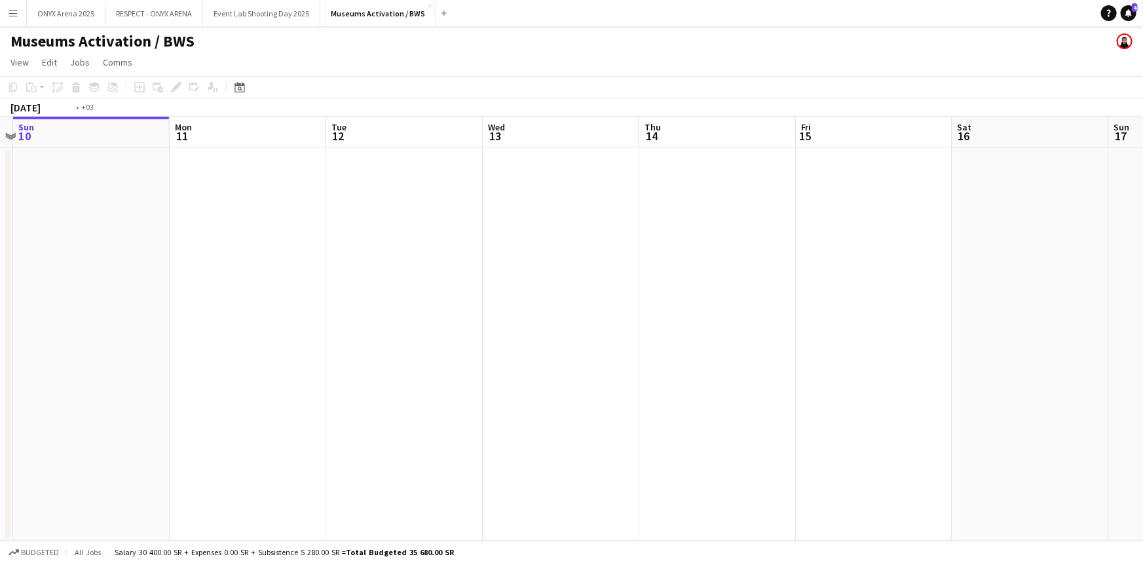
drag, startPoint x: 786, startPoint y: 360, endPoint x: 260, endPoint y: 389, distance: 527.3
click at [242, 389] on app-calendar-viewport "Thu 7 Fri 8 Sat 9 Sun 10 Mon 11 Tue 12 Wed 13 Thu 14 Fri 15 Sat 16 Sun 17 Mon 1…" at bounding box center [571, 329] width 1143 height 424
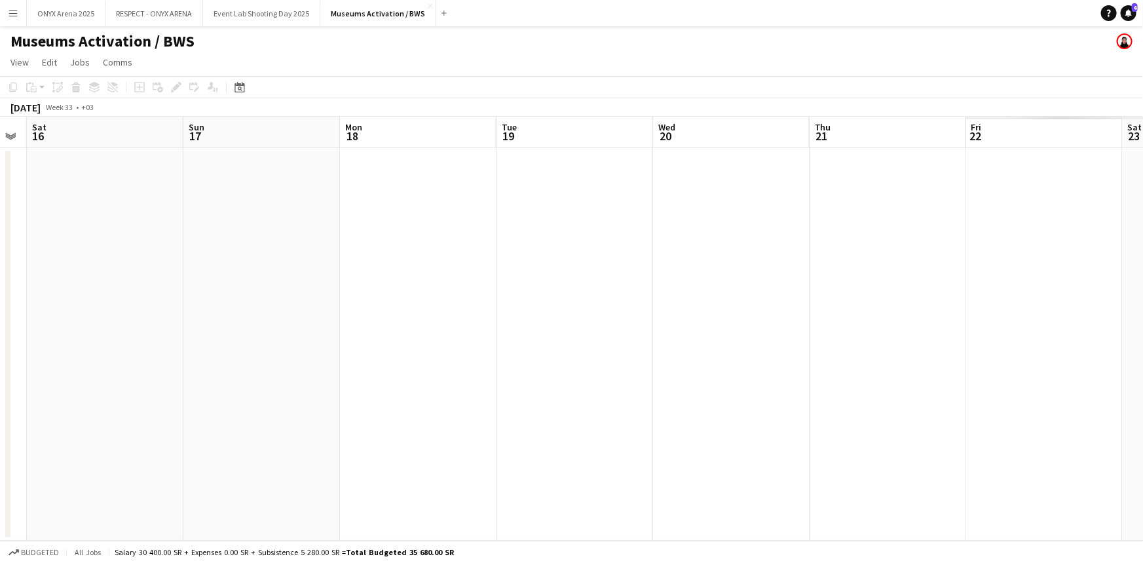
drag, startPoint x: 810, startPoint y: 327, endPoint x: 338, endPoint y: 318, distance: 472.2
click at [297, 318] on app-calendar-viewport "Wed 13 Thu 14 Fri 15 Sat 16 Sun 17 Mon 18 Tue 19 Wed 20 Thu 21 Fri 22 Sat 23 Su…" at bounding box center [571, 329] width 1143 height 424
drag, startPoint x: 863, startPoint y: 303, endPoint x: 264, endPoint y: 320, distance: 599.4
click at [263, 320] on app-calendar-viewport "Sun 17 Mon 18 Tue 19 Wed 20 Thu 21 Fri 22 Sat 23 Sun 24 Mon 25 Tue 26 Wed 27 Th…" at bounding box center [571, 329] width 1143 height 424
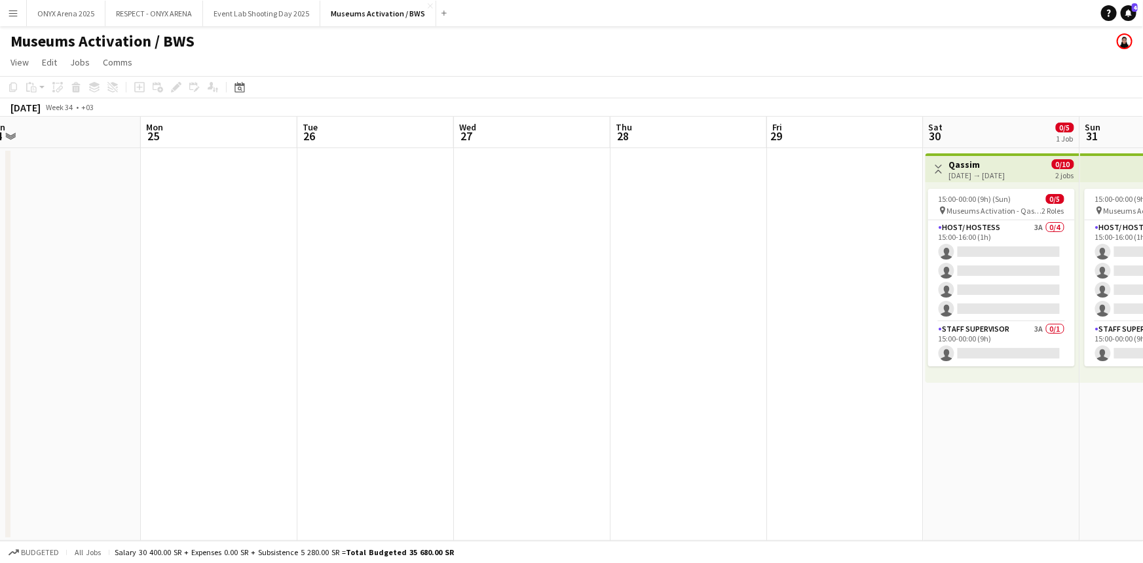
drag, startPoint x: 857, startPoint y: 321, endPoint x: 307, endPoint y: 340, distance: 549.7
click at [307, 340] on app-calendar-viewport "Thu 21 Fri 22 Sat 23 Sun 24 Mon 25 Tue 26 Wed 27 Thu 28 Fri 29 Sat 30 0/5 1 Job…" at bounding box center [571, 329] width 1143 height 424
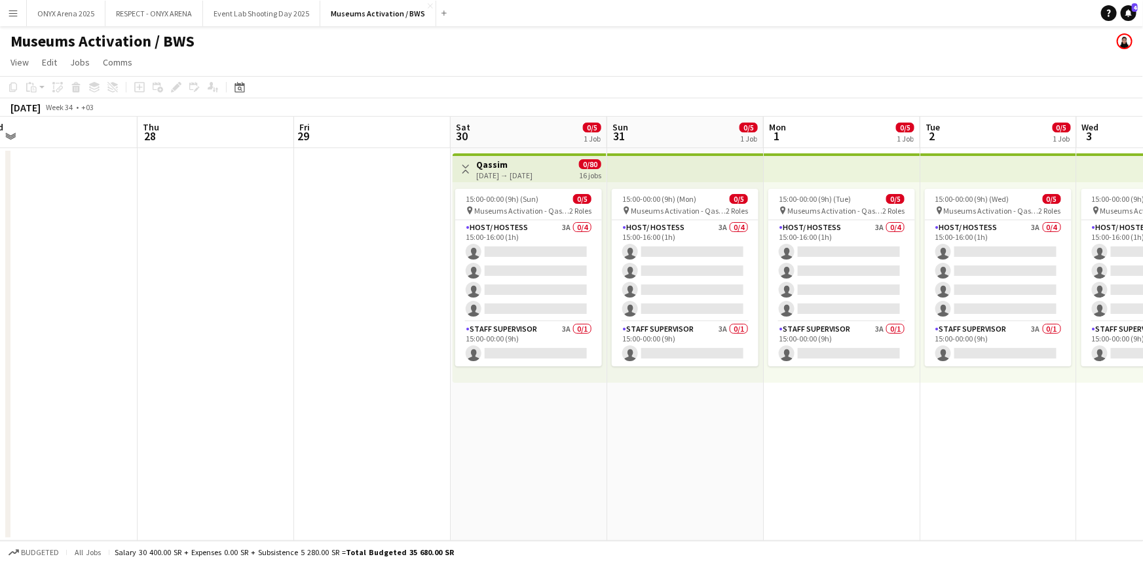
scroll to position [0, 344]
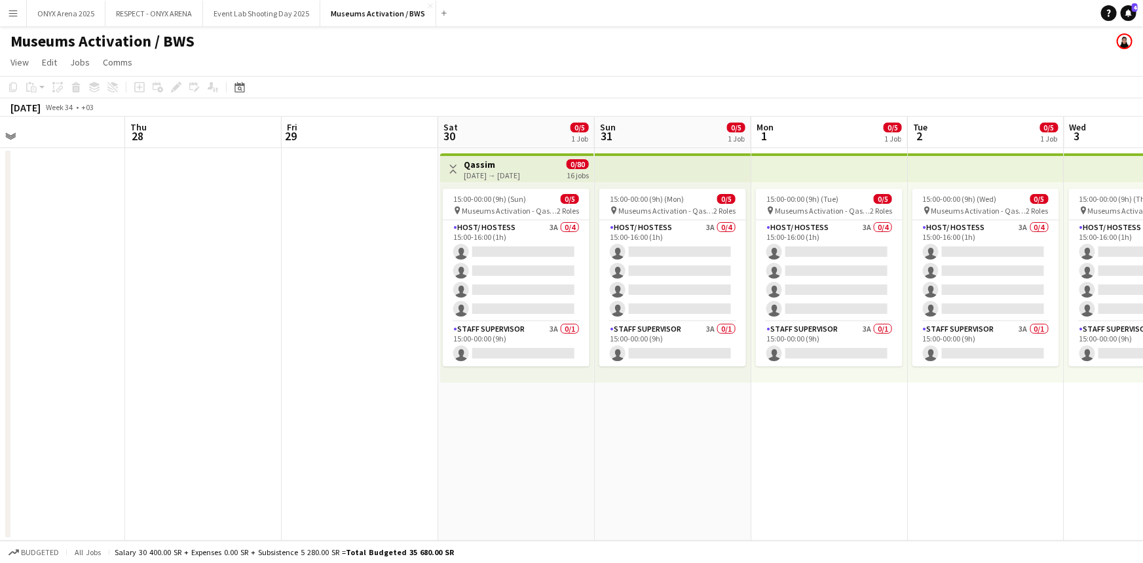
drag, startPoint x: 482, startPoint y: 330, endPoint x: 217, endPoint y: 337, distance: 265.3
click at [217, 337] on app-calendar-viewport "Mon 25 Tue 26 Wed 27 Thu 28 Fri 29 Sat 30 0/5 1 Job Sun 31 0/5 1 Job Mon 1 0/5 …" at bounding box center [571, 329] width 1143 height 424
click at [16, 1] on button "Menu" at bounding box center [13, 13] width 26 height 26
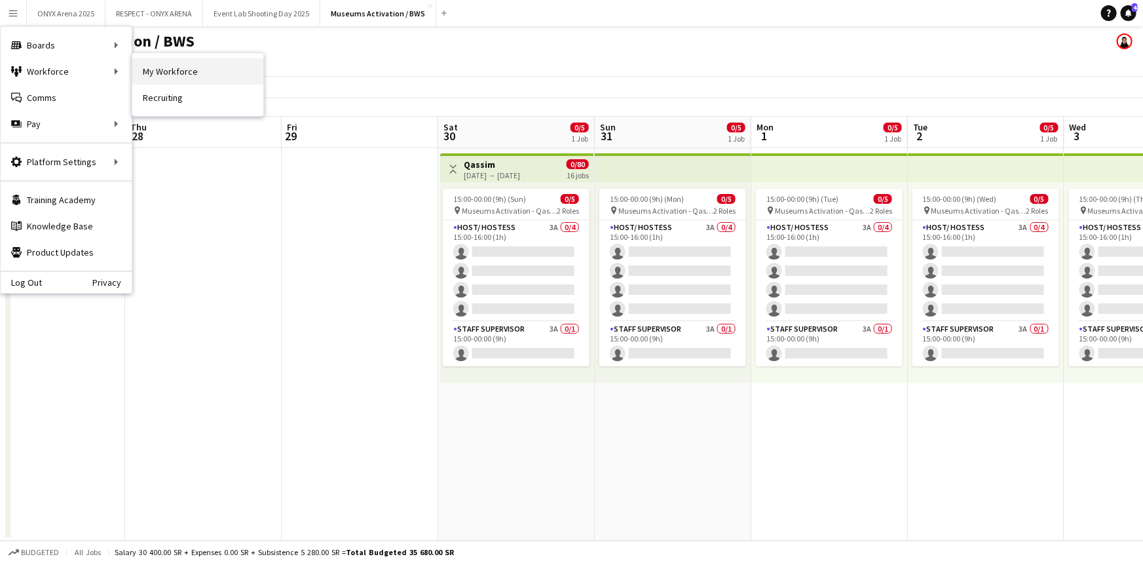
click at [150, 70] on link "My Workforce" at bounding box center [197, 71] width 131 height 26
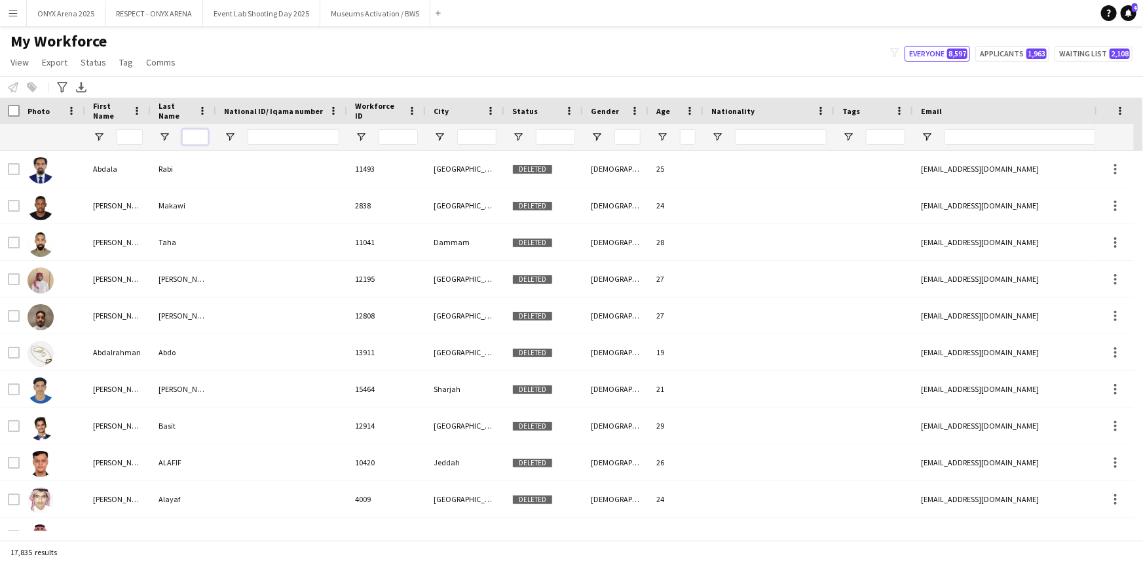
click at [206, 134] on input "Last Name Filter Input" at bounding box center [195, 137] width 26 height 16
paste input "********"
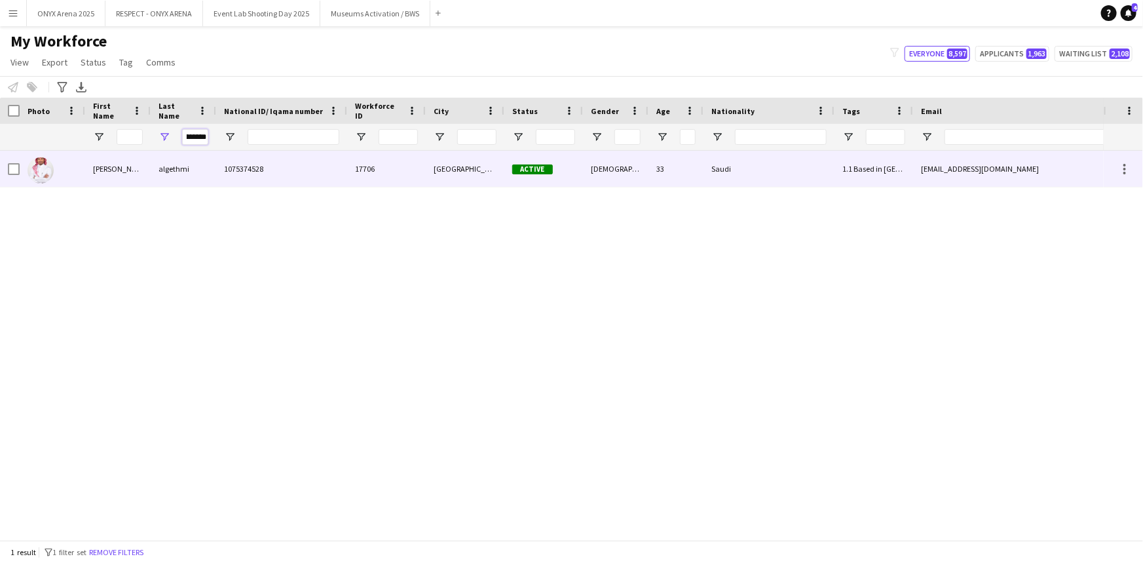
type input "********"
click at [52, 171] on img at bounding box center [41, 170] width 26 height 26
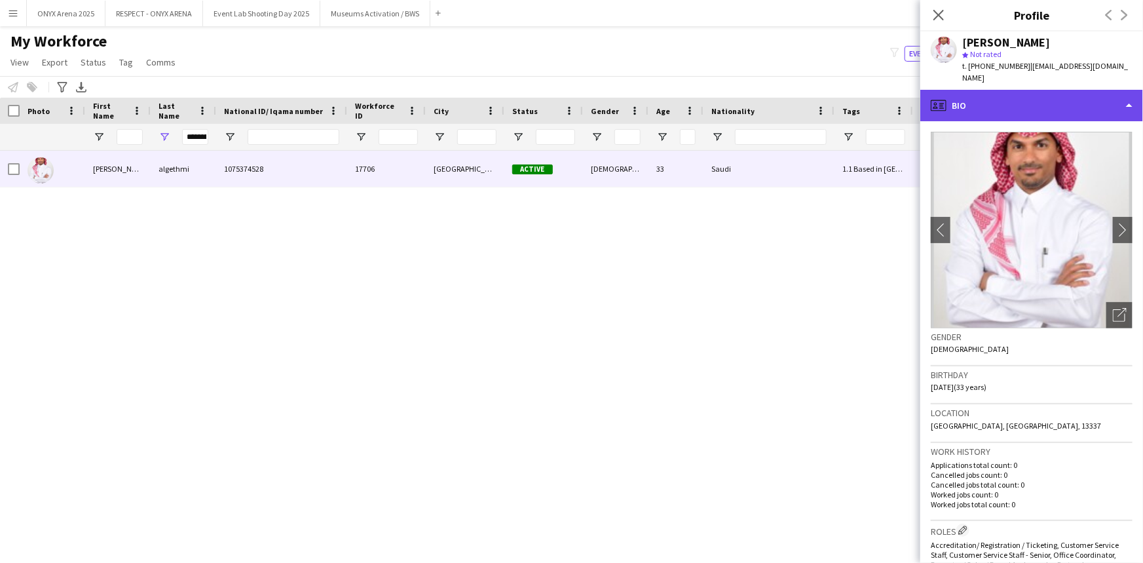
click at [977, 108] on div "profile Bio" at bounding box center [1031, 105] width 223 height 31
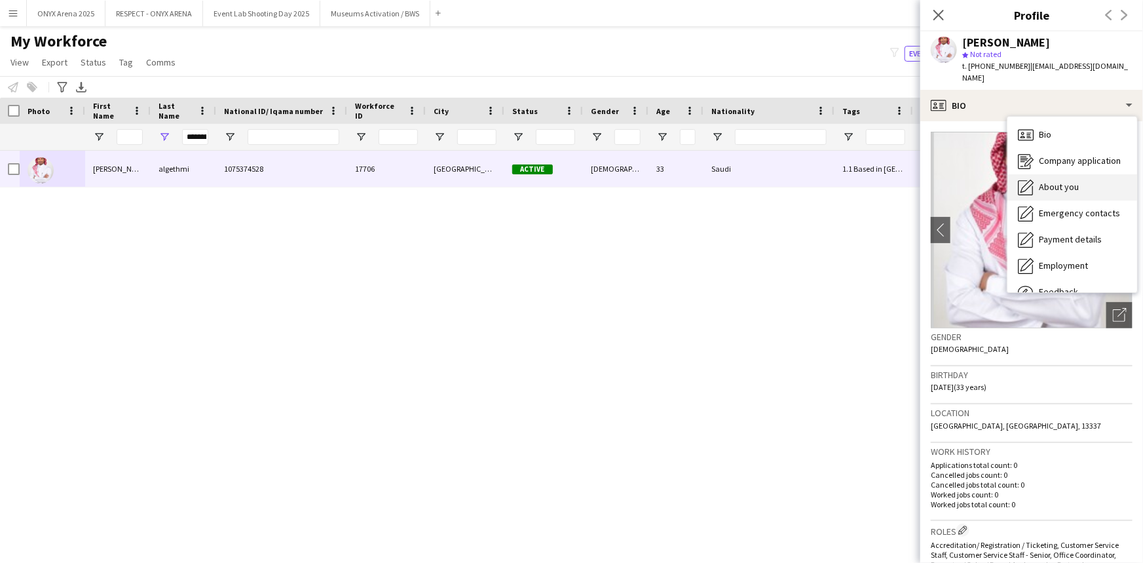
click at [1061, 181] on span "About you" at bounding box center [1059, 187] width 40 height 12
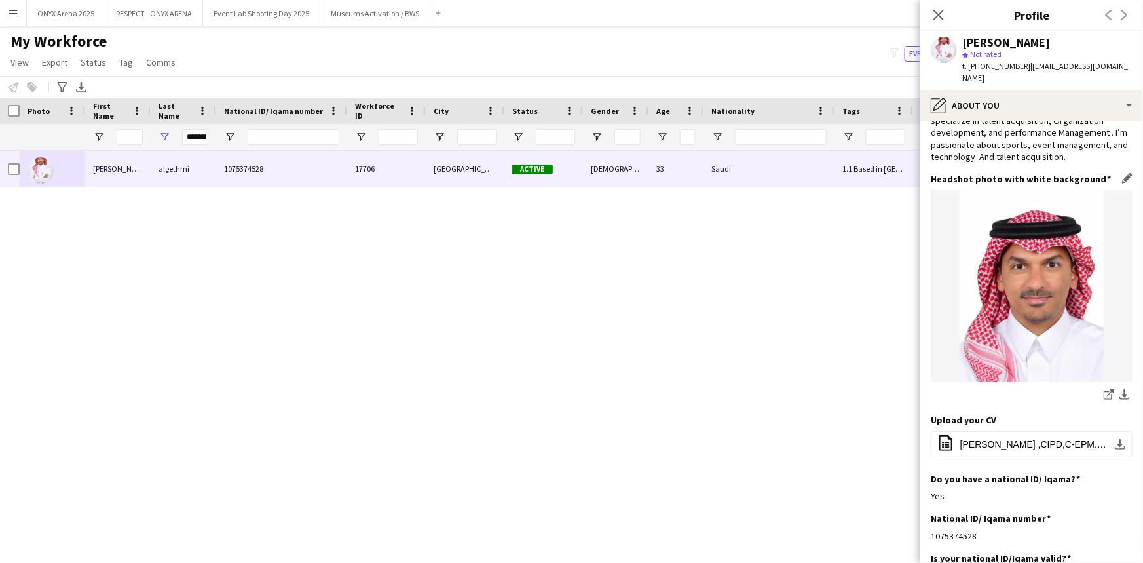
scroll to position [119, 0]
click at [1086, 437] on span "[PERSON_NAME] ,CIPD,C-EPM.pdf" at bounding box center [1034, 442] width 148 height 10
click at [936, 18] on icon at bounding box center [938, 15] width 12 height 12
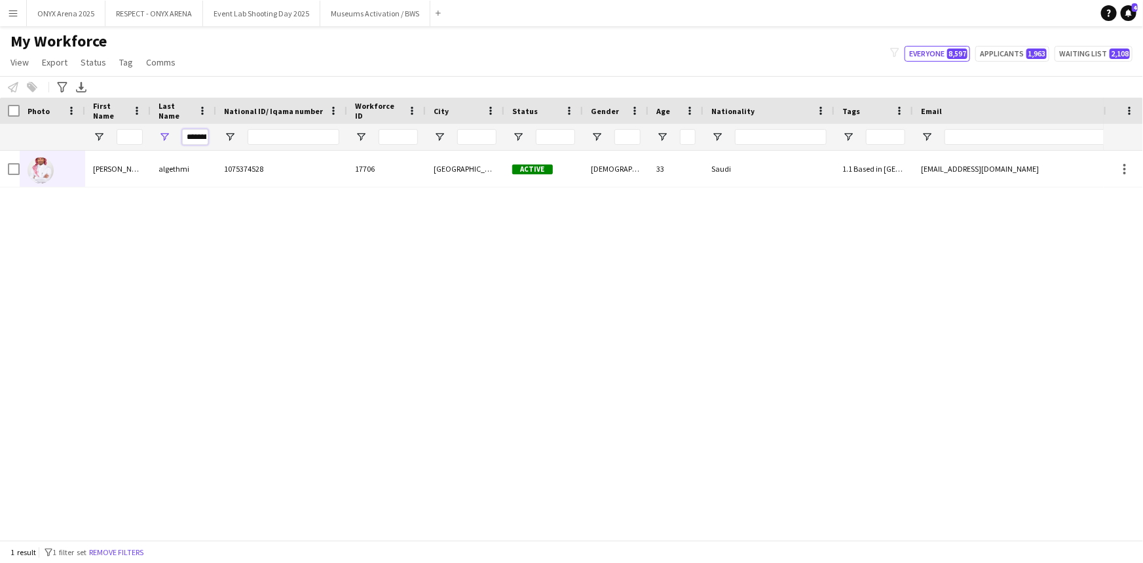
scroll to position [0, 9]
drag, startPoint x: 183, startPoint y: 135, endPoint x: 222, endPoint y: 137, distance: 38.7
click at [222, 137] on div "********" at bounding box center [671, 137] width 1342 height 26
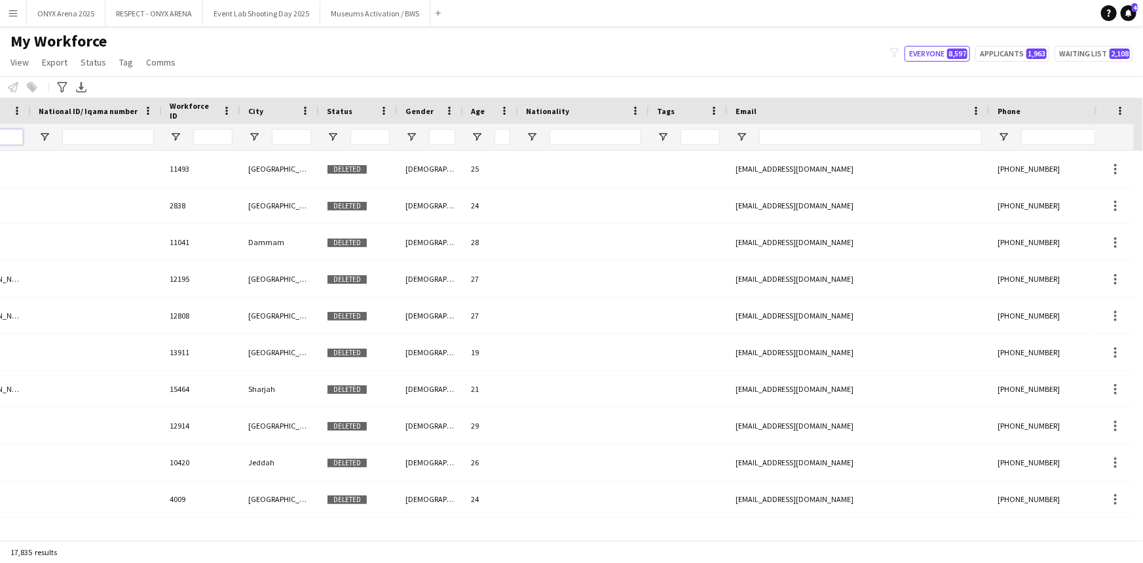
scroll to position [0, 248]
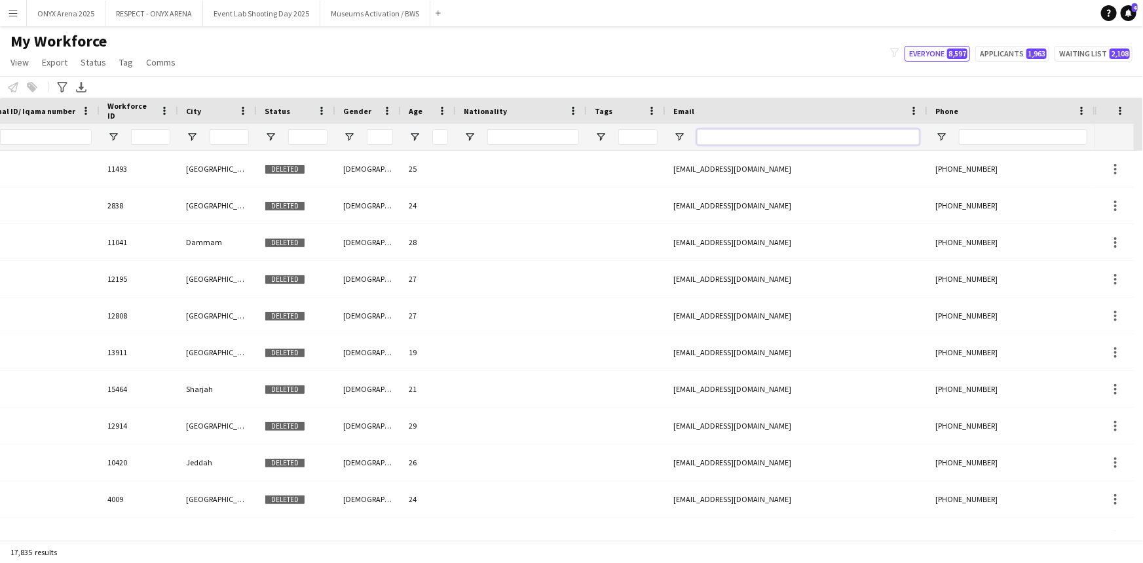
click at [794, 132] on input "Email Filter Input" at bounding box center [808, 137] width 223 height 16
paste input "**********"
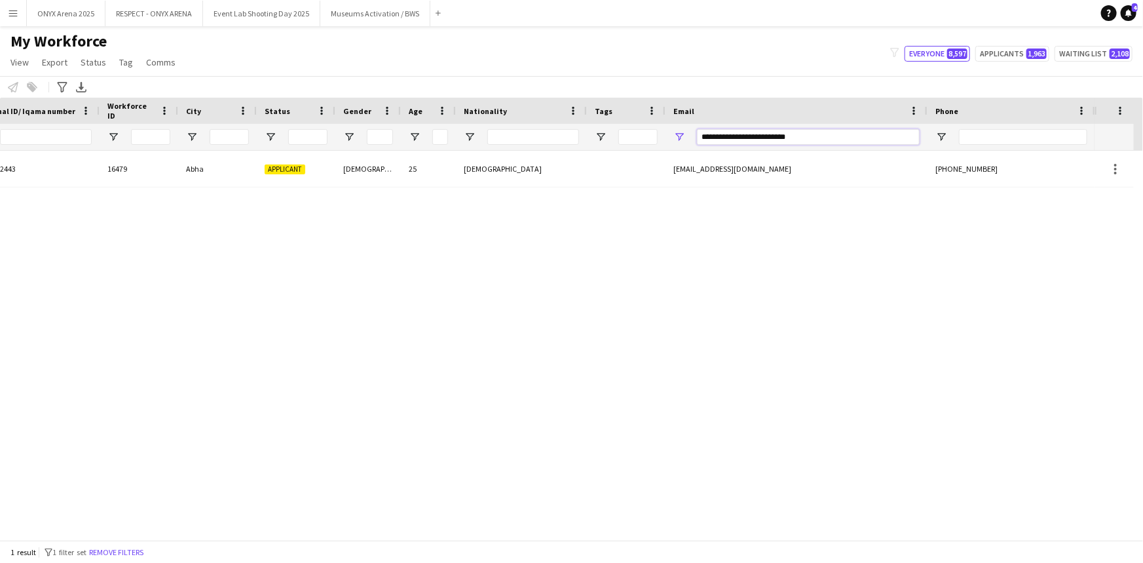
scroll to position [0, 238]
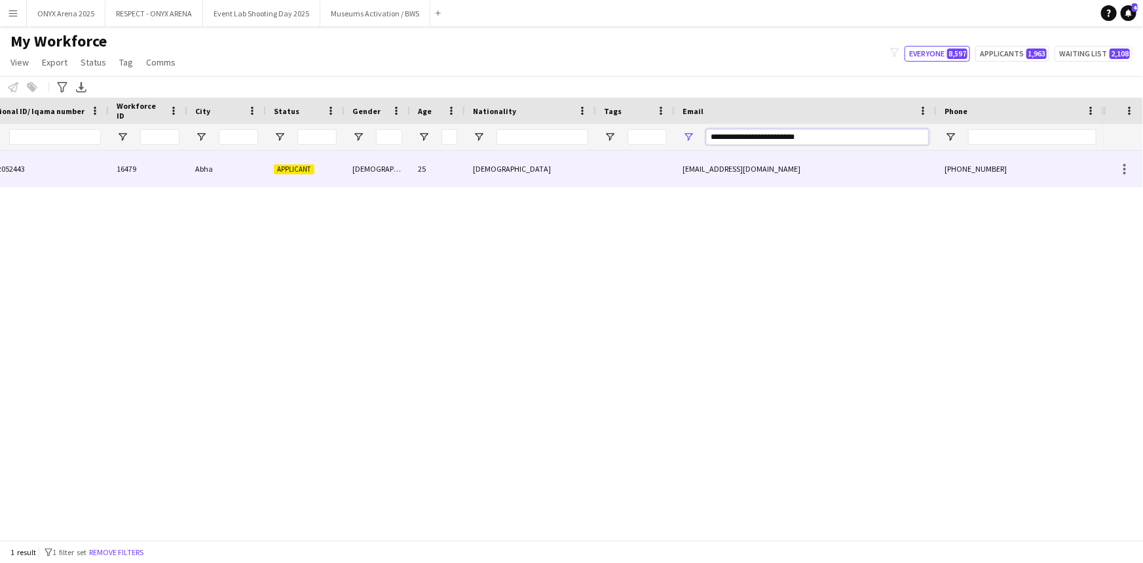
type input "**********"
click at [37, 171] on div "2432052443" at bounding box center [43, 169] width 131 height 36
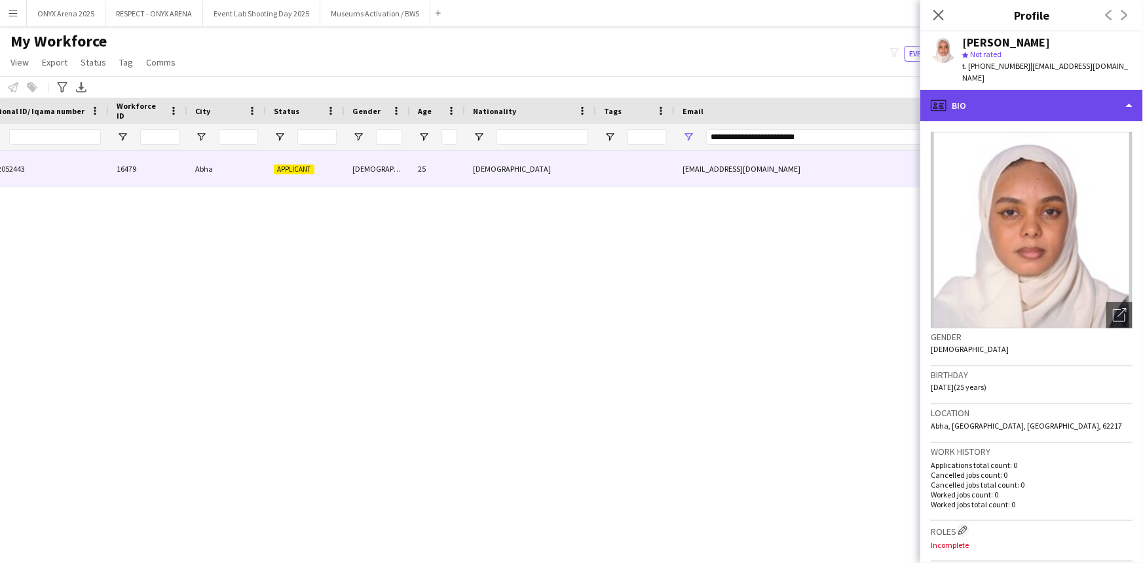
click at [1025, 100] on div "profile Bio" at bounding box center [1031, 105] width 223 height 31
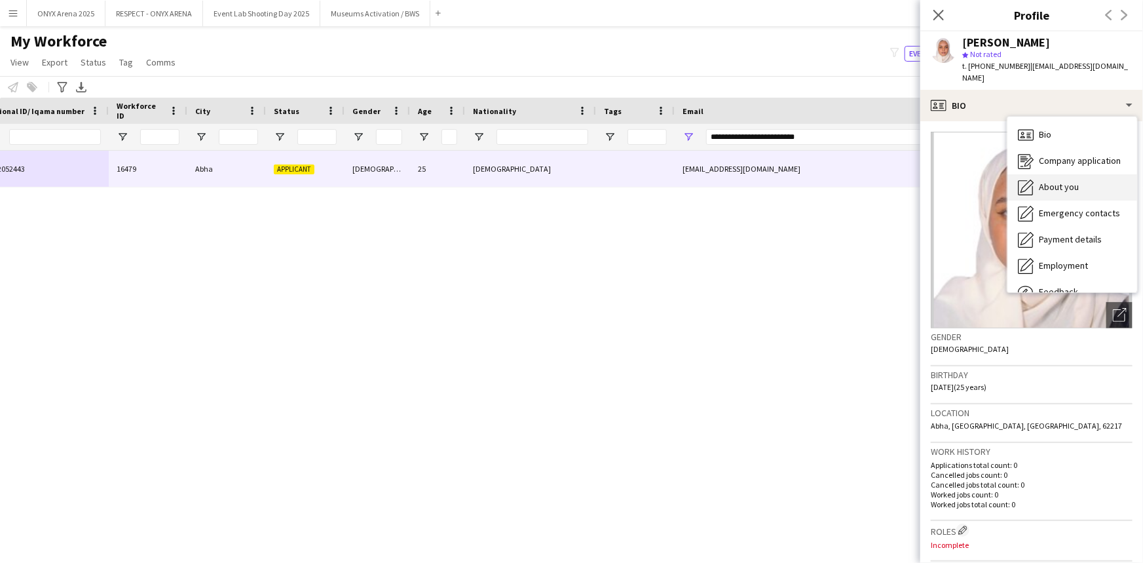
click at [1046, 181] on span "About you" at bounding box center [1059, 187] width 40 height 12
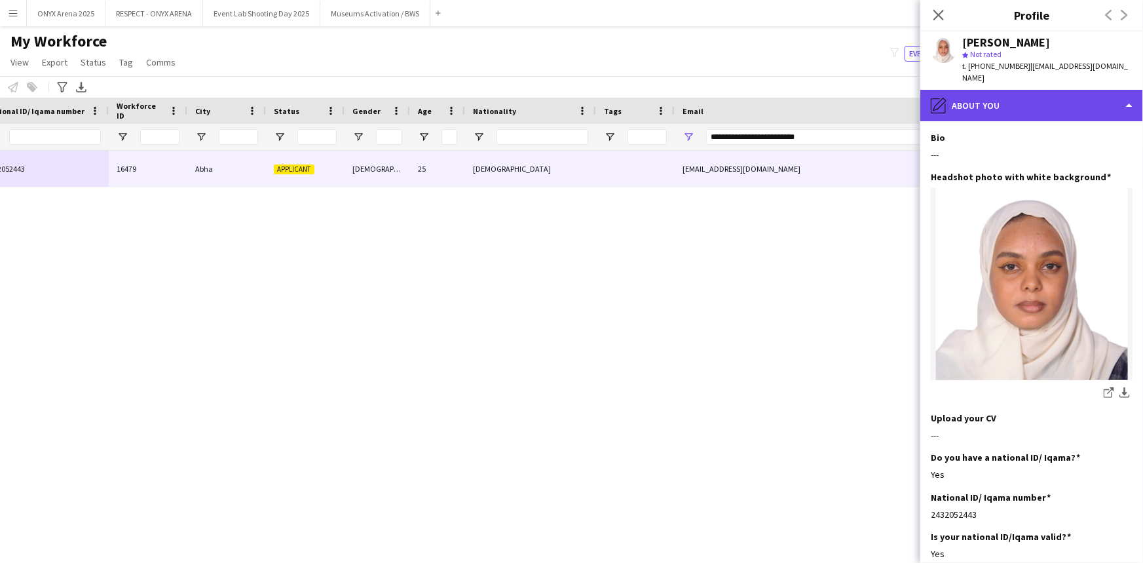
click at [1034, 99] on div "pencil4 About you" at bounding box center [1031, 105] width 223 height 31
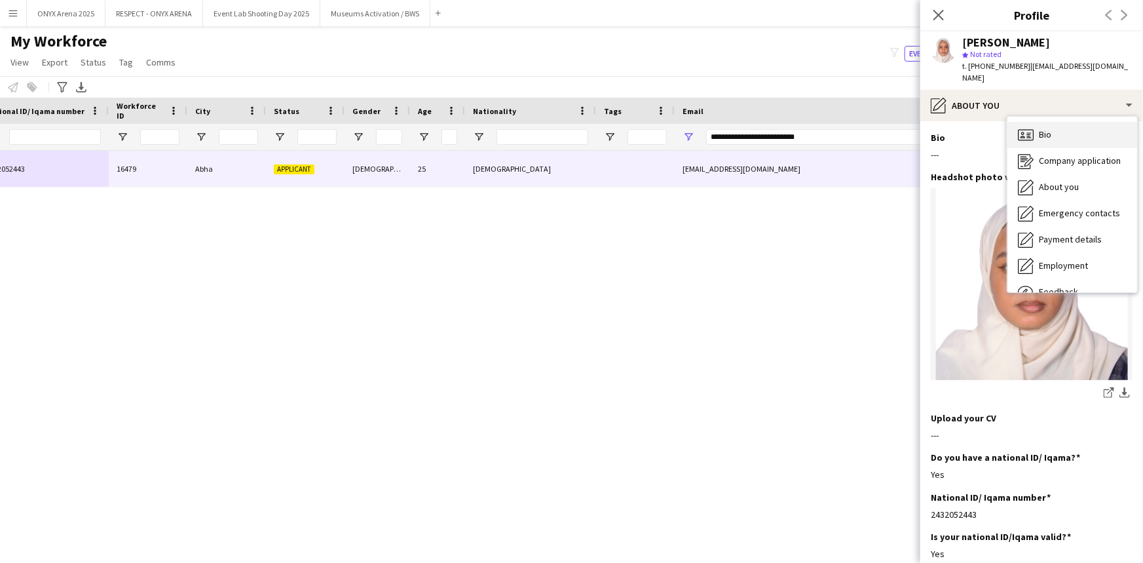
click at [1040, 128] on span "Bio" at bounding box center [1045, 134] width 12 height 12
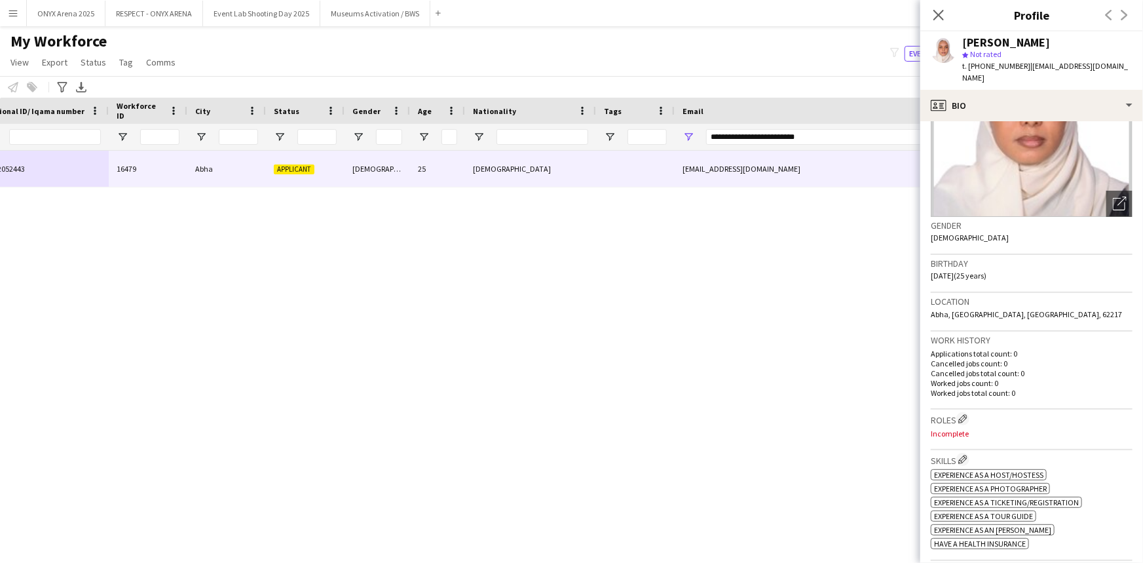
scroll to position [0, 0]
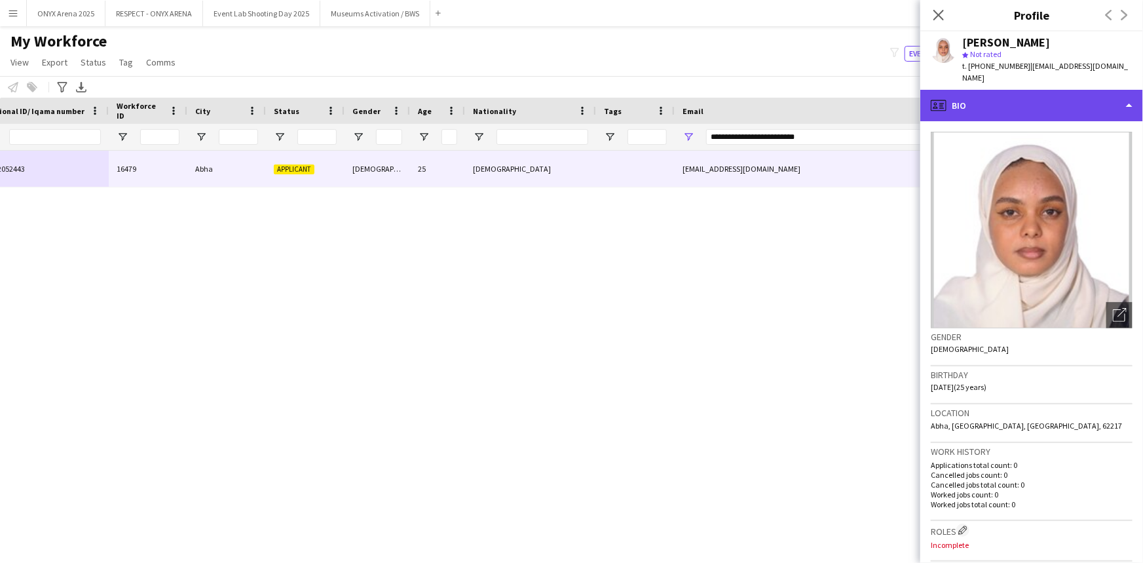
click at [1025, 92] on div "profile Bio" at bounding box center [1031, 105] width 223 height 31
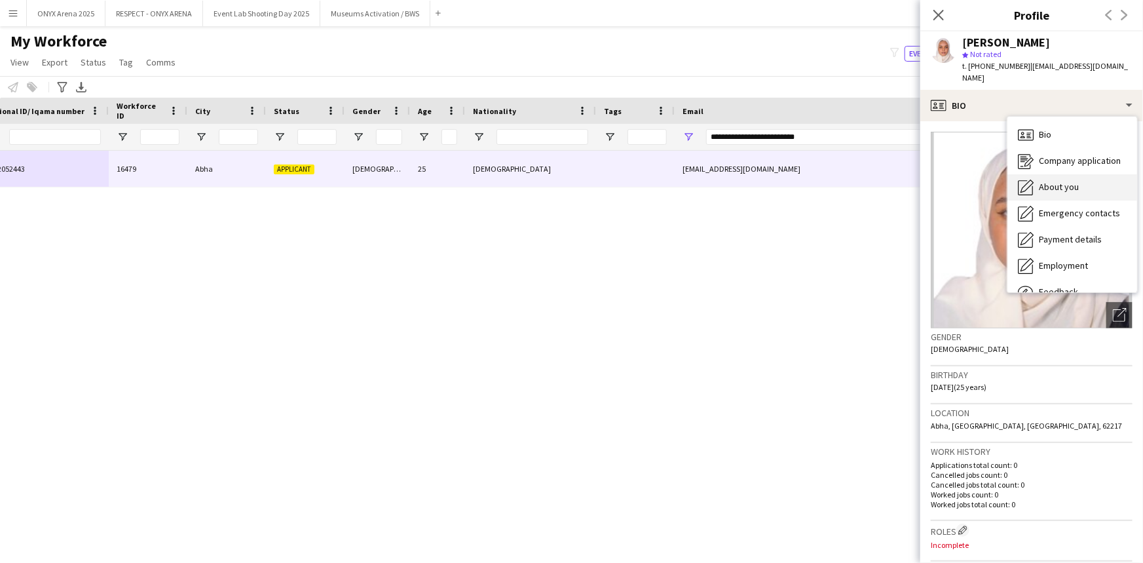
click at [1042, 181] on span "About you" at bounding box center [1059, 187] width 40 height 12
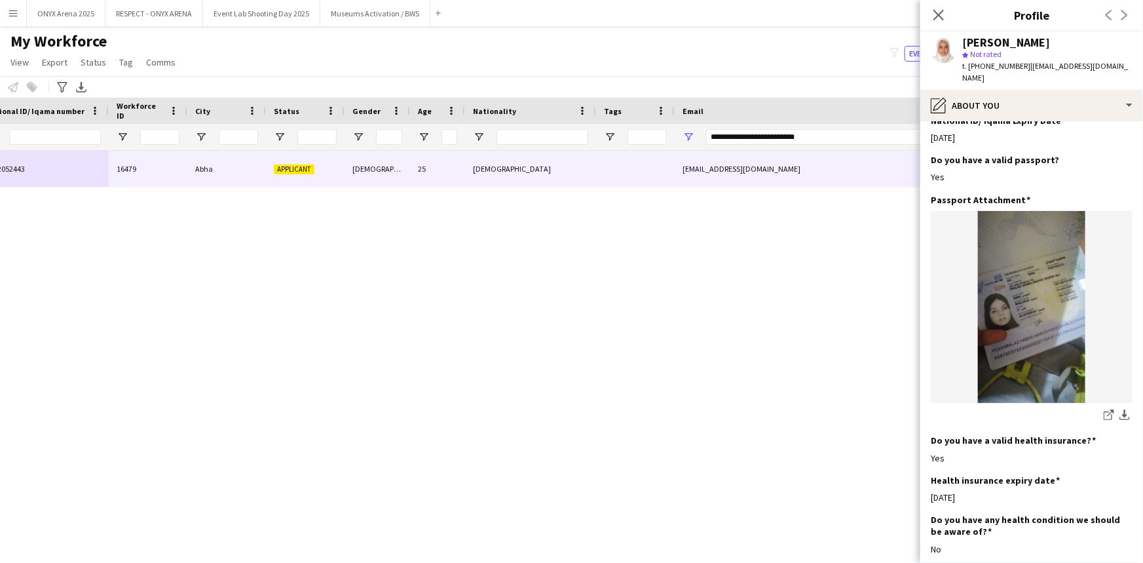
scroll to position [536, 0]
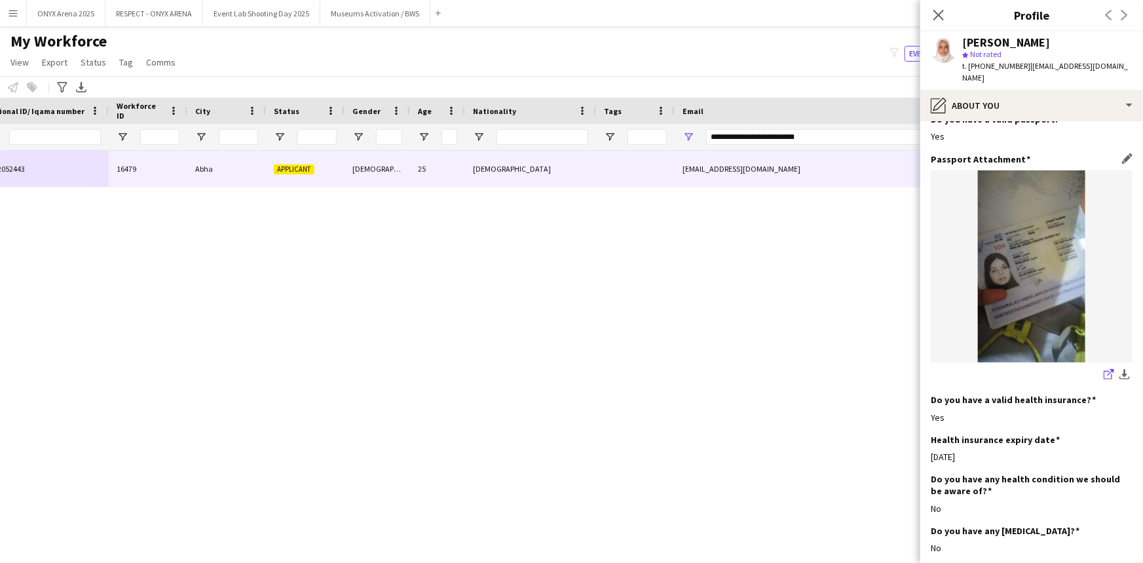
click at [1103, 369] on icon "share-external-link-1" at bounding box center [1108, 374] width 10 height 10
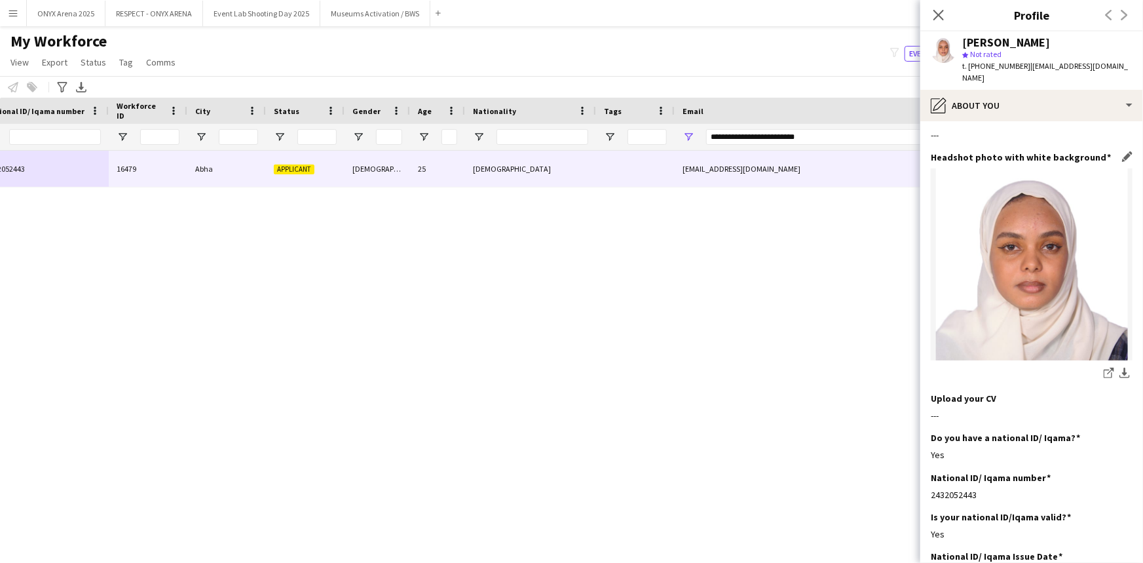
scroll to position [0, 0]
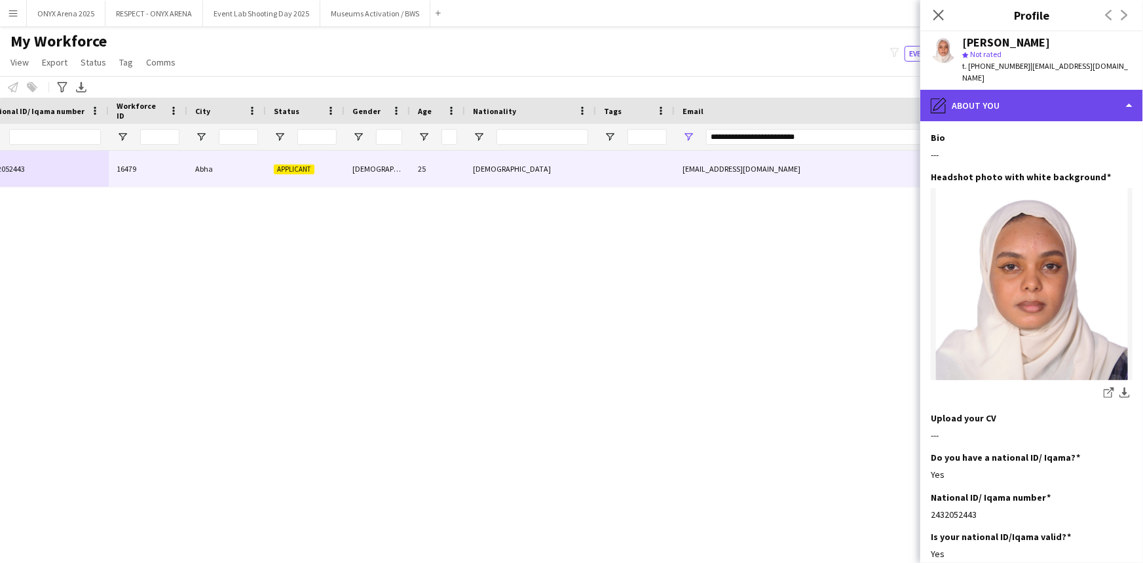
click at [1017, 98] on div "pencil4 About you" at bounding box center [1031, 105] width 223 height 31
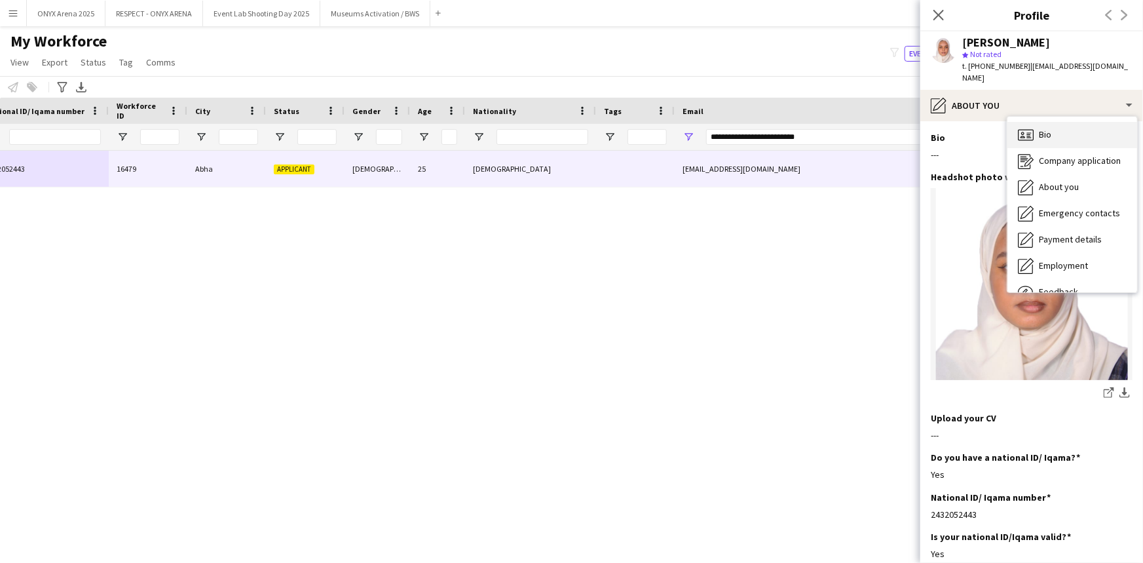
click at [1040, 128] on span "Bio" at bounding box center [1045, 134] width 12 height 12
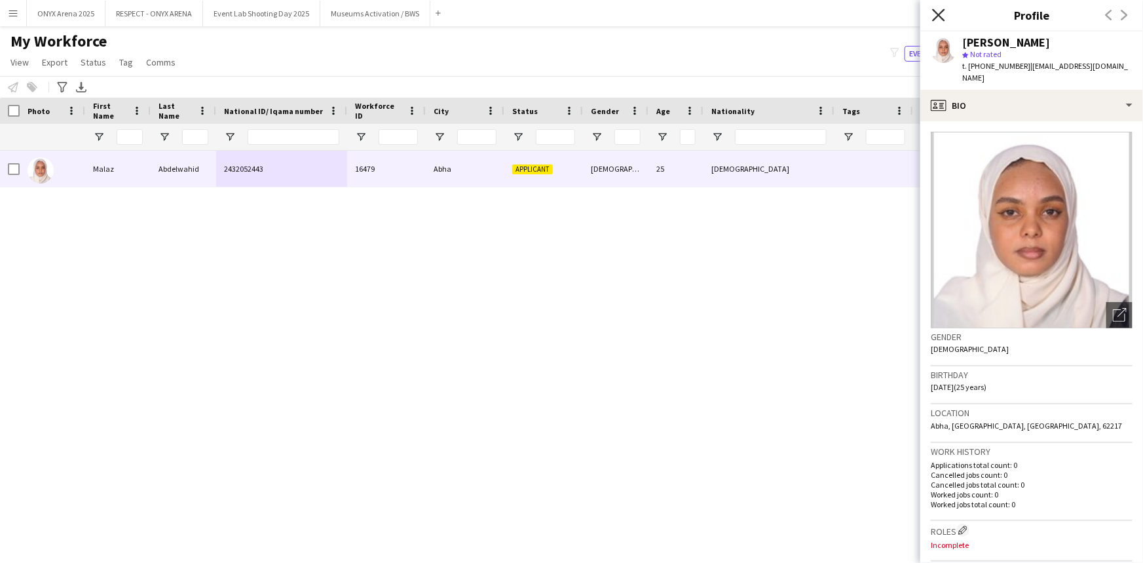
click at [936, 14] on icon "Close pop-in" at bounding box center [938, 15] width 12 height 12
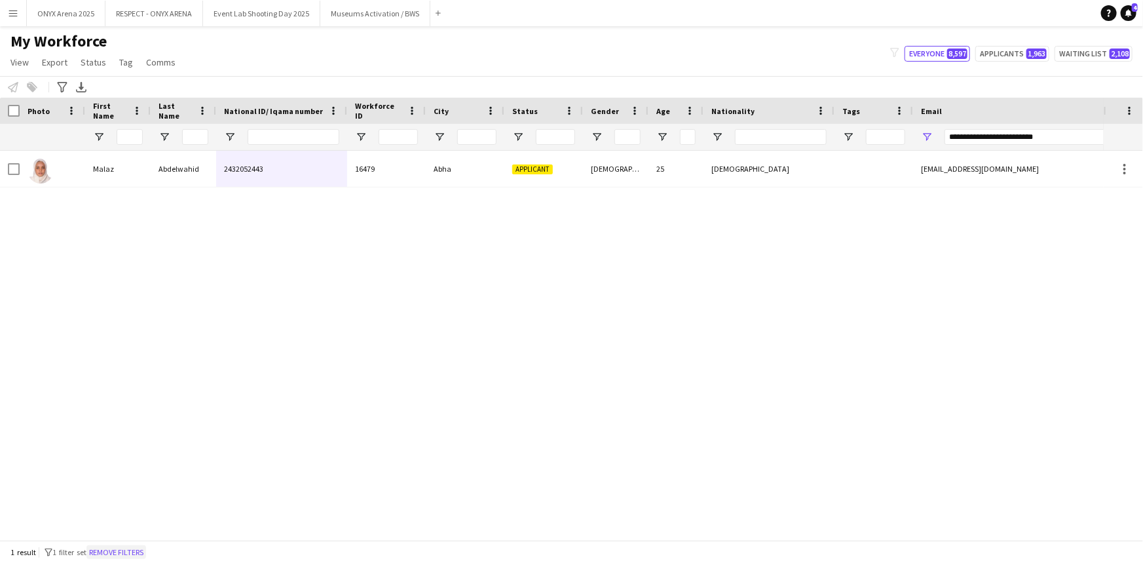
click at [132, 553] on button "Remove filters" at bounding box center [116, 552] width 60 height 14
